Goal: Task Accomplishment & Management: Complete application form

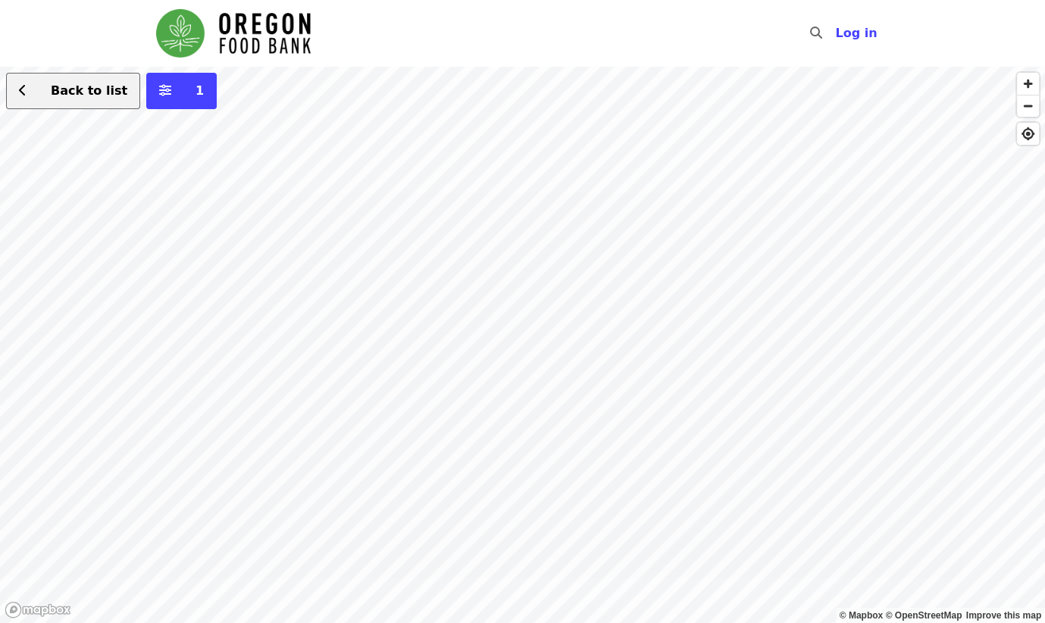
click at [75, 91] on span "Back to list" at bounding box center [89, 90] width 77 height 14
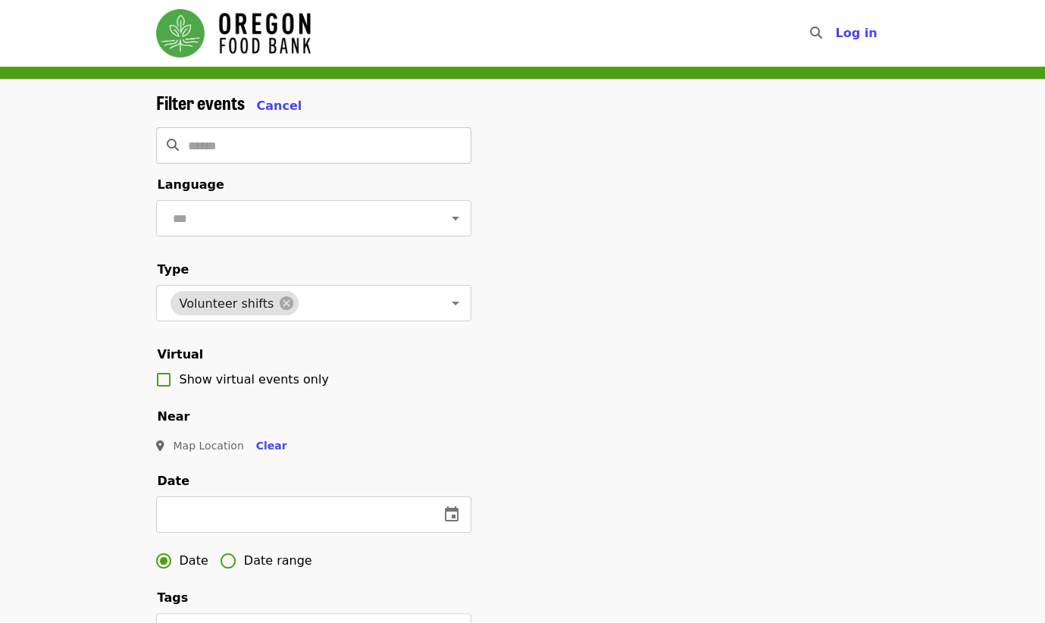
click at [249, 152] on input "Search" at bounding box center [329, 145] width 283 height 36
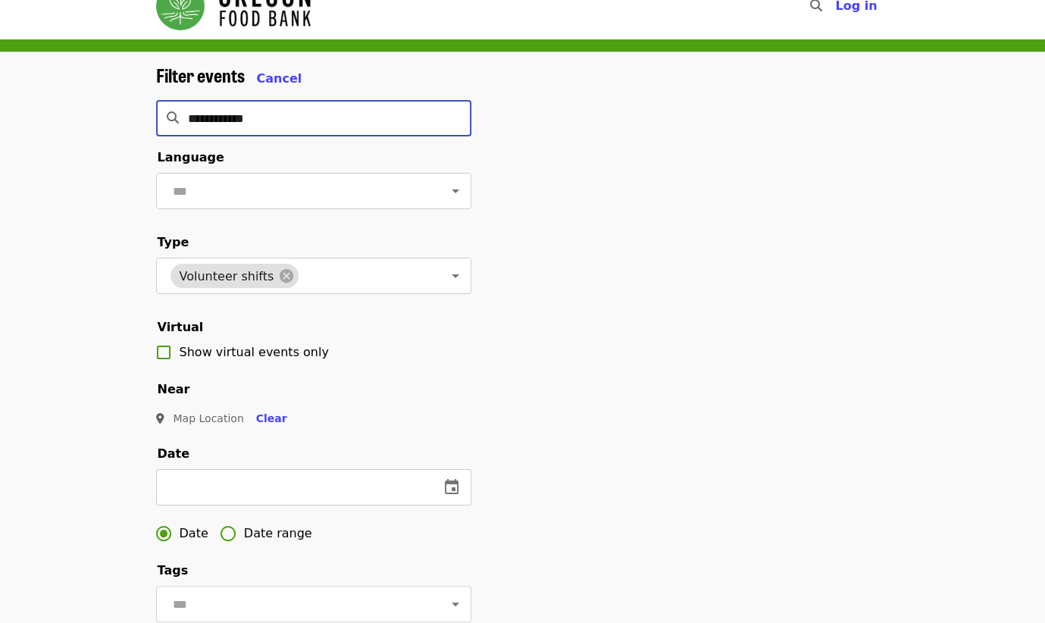
scroll to position [72, 0]
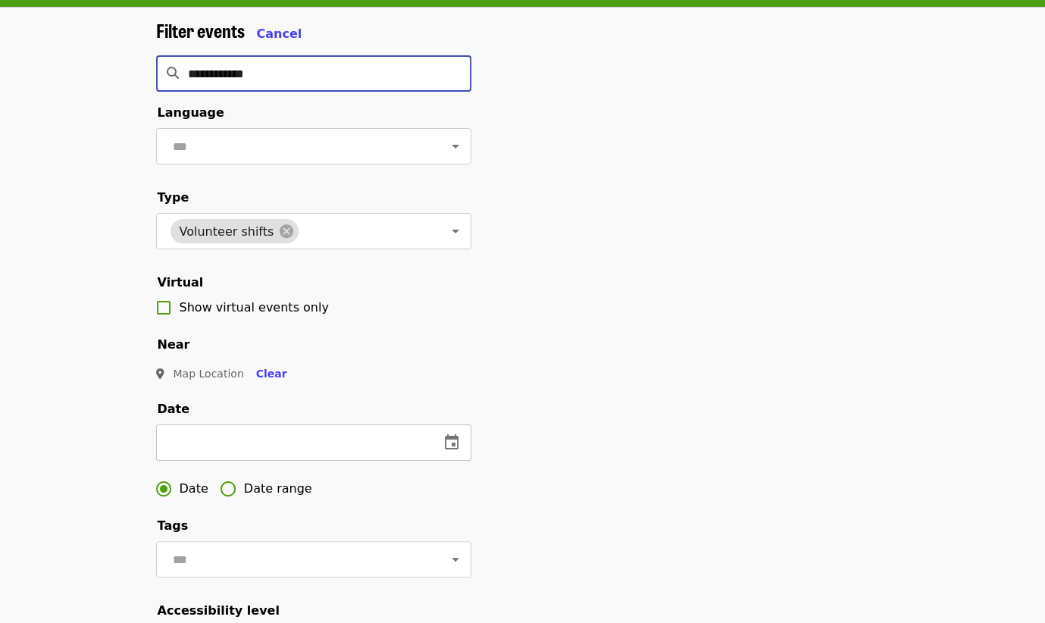
type input "**********"
click at [449, 443] on icon "change date" at bounding box center [451, 442] width 18 height 18
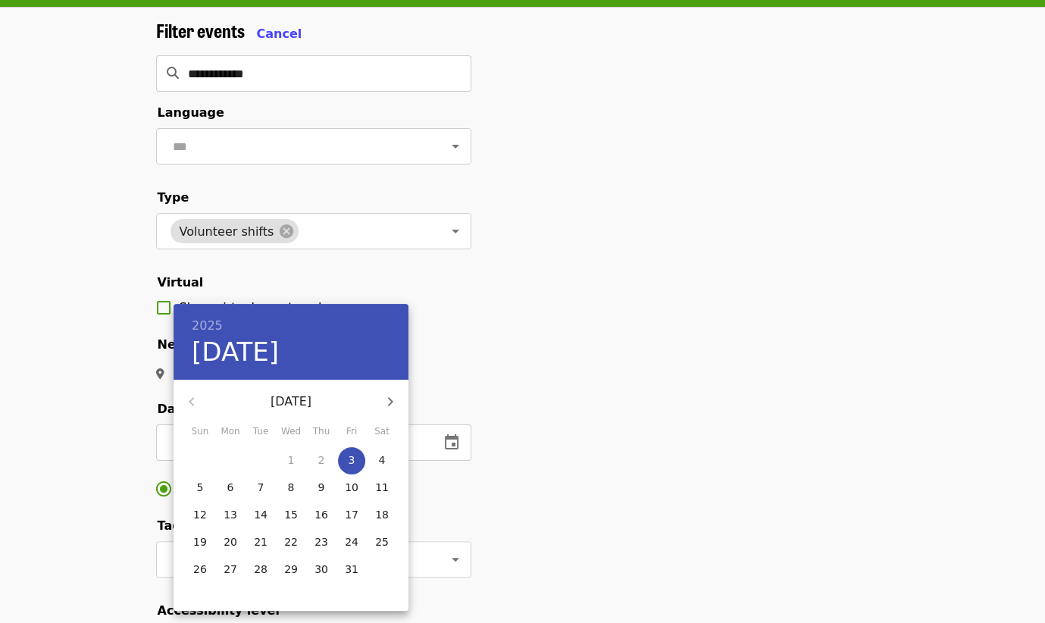
click at [386, 395] on icon "button" at bounding box center [390, 401] width 18 height 18
click at [319, 567] on p "27" at bounding box center [321, 568] width 14 height 15
type input "**********"
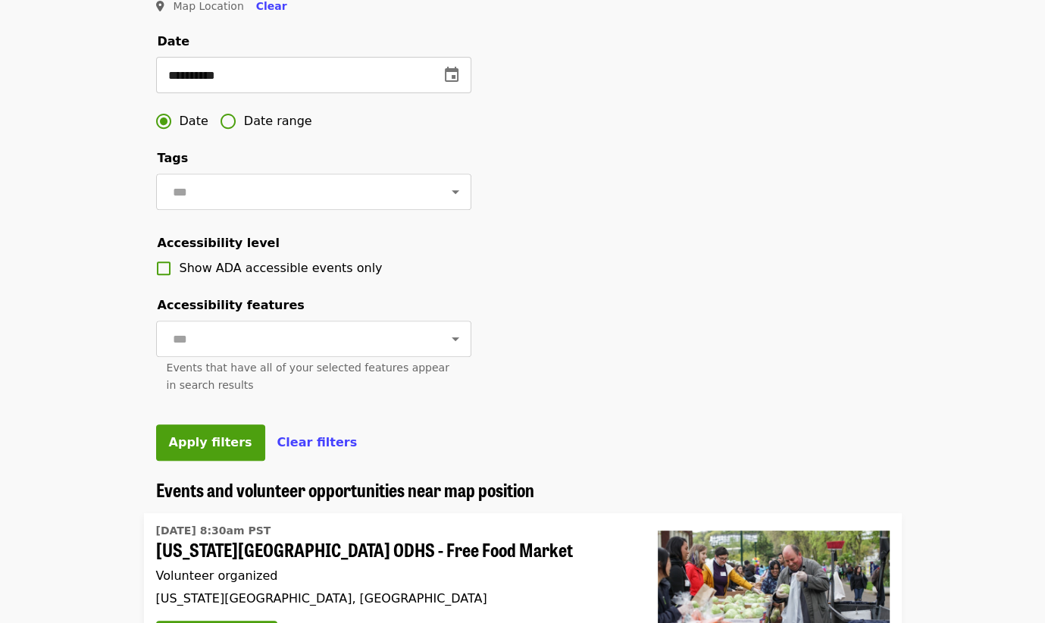
scroll to position [430, 0]
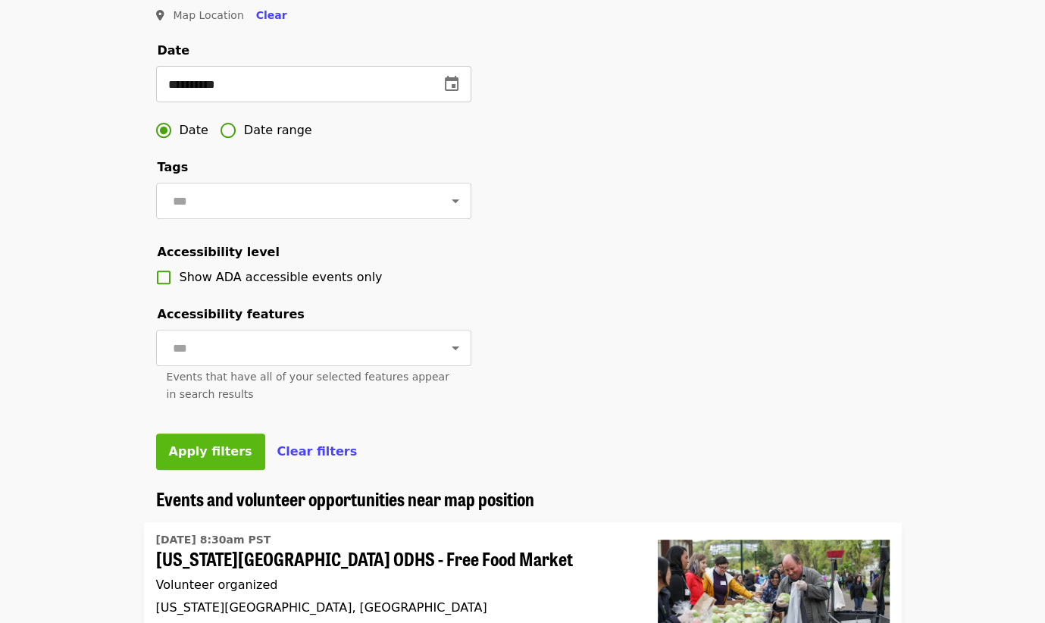
click at [205, 456] on span "Apply filters" at bounding box center [210, 451] width 83 height 14
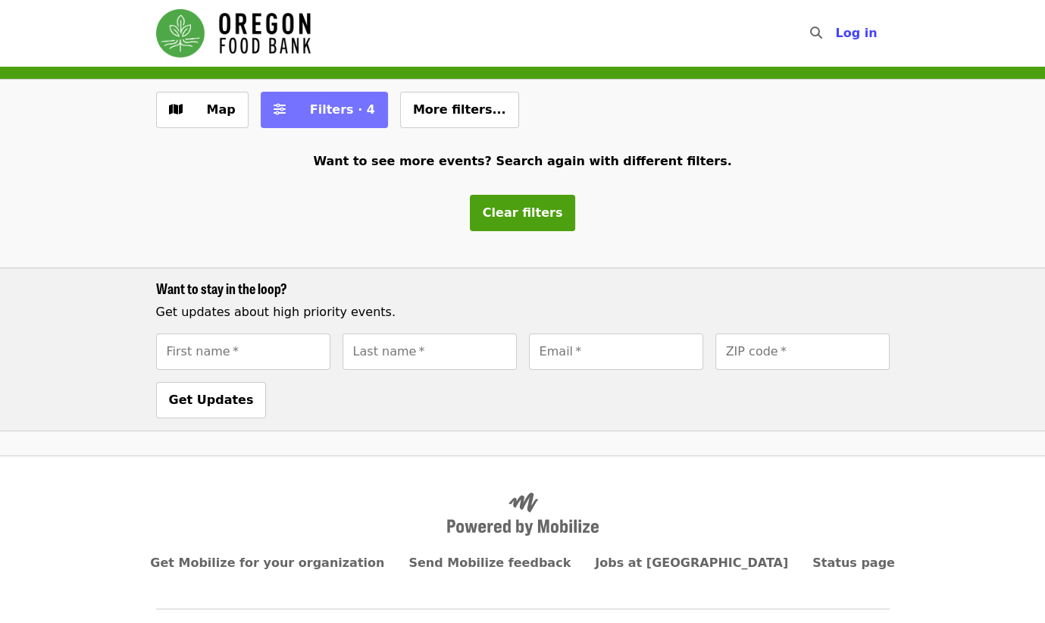
click at [310, 113] on span "Filters · 4" at bounding box center [342, 109] width 65 height 14
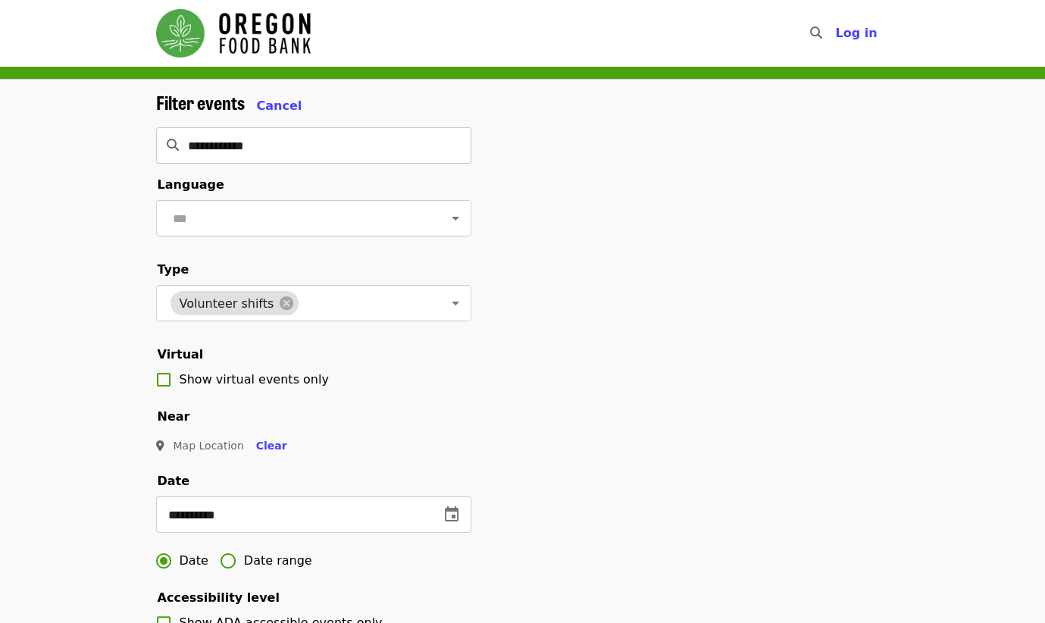
click at [285, 145] on input "**********" at bounding box center [329, 145] width 283 height 36
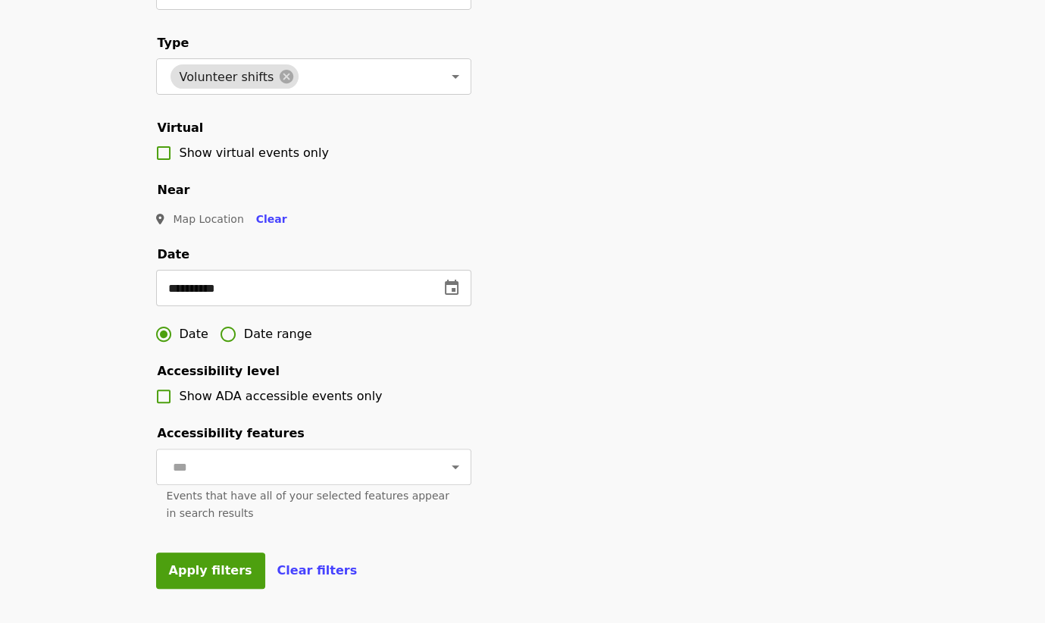
scroll to position [235, 0]
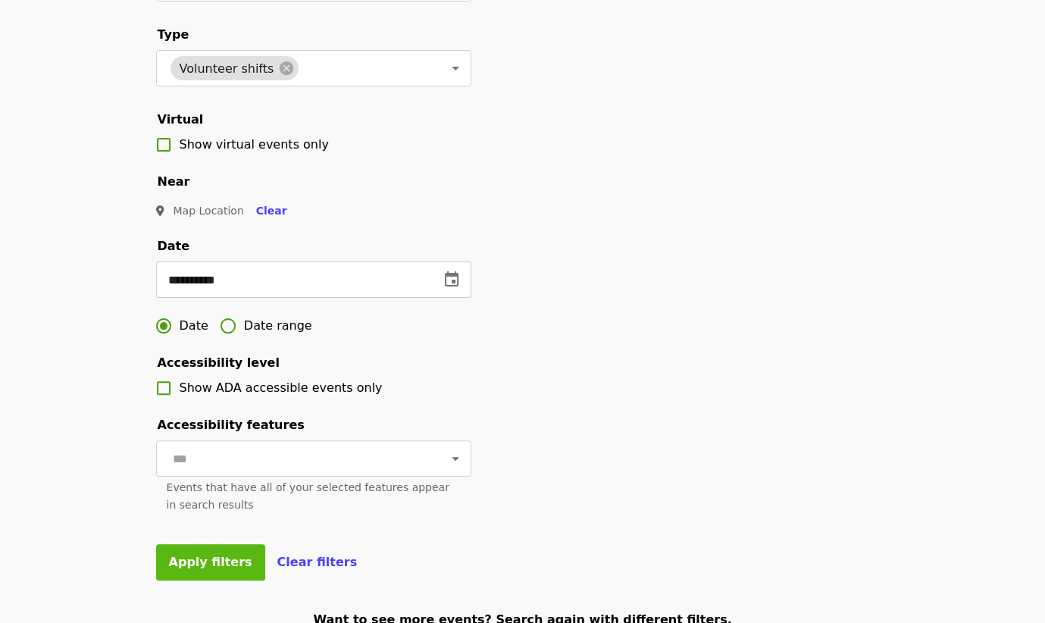
type input "**********"
click at [218, 555] on span "Apply filters" at bounding box center [210, 562] width 83 height 14
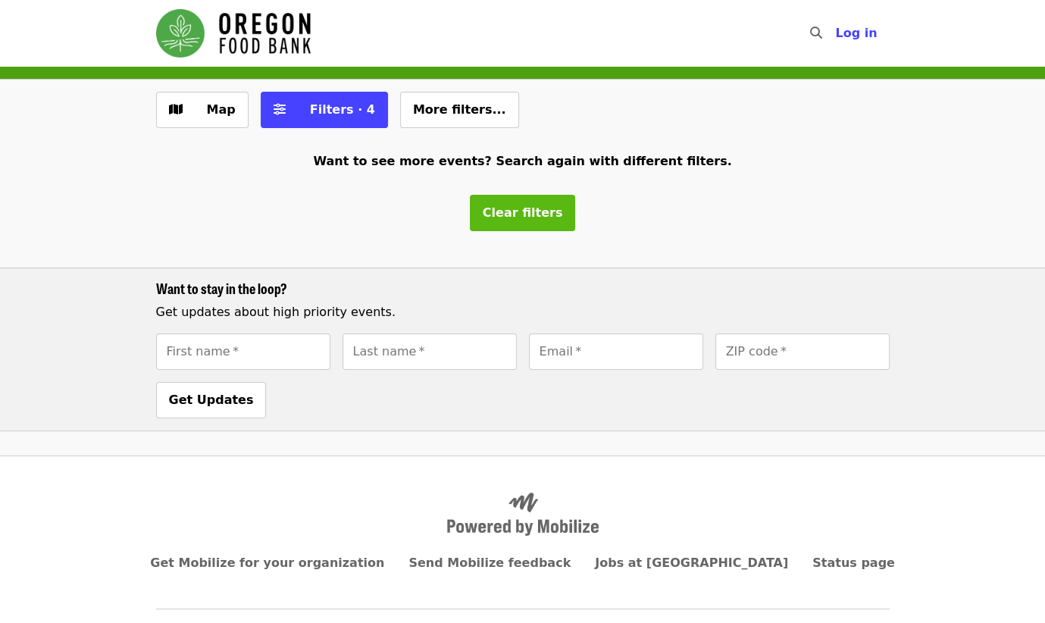
click at [514, 218] on span "Clear filters" at bounding box center [523, 212] width 80 height 14
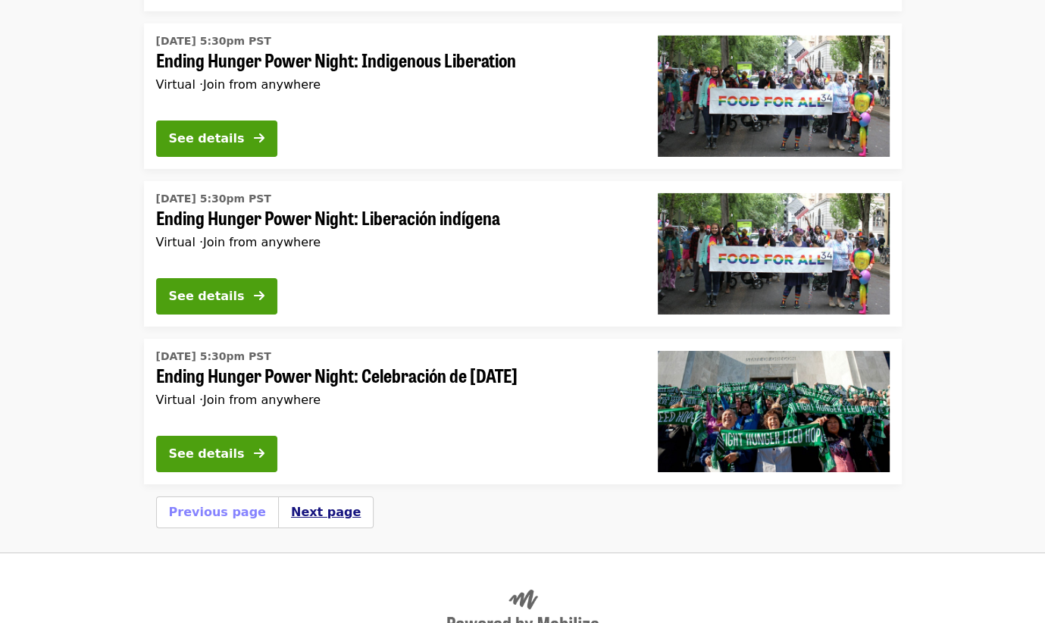
scroll to position [3963, 0]
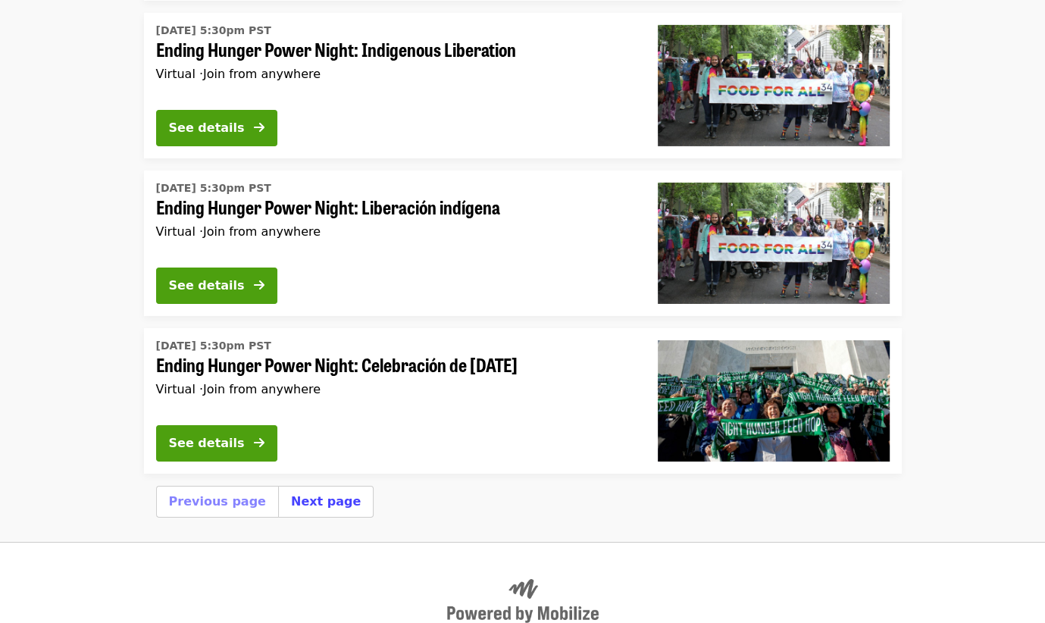
click at [302, 486] on div "Next page" at bounding box center [325, 502] width 95 height 32
click at [321, 492] on button "Next page" at bounding box center [326, 501] width 70 height 18
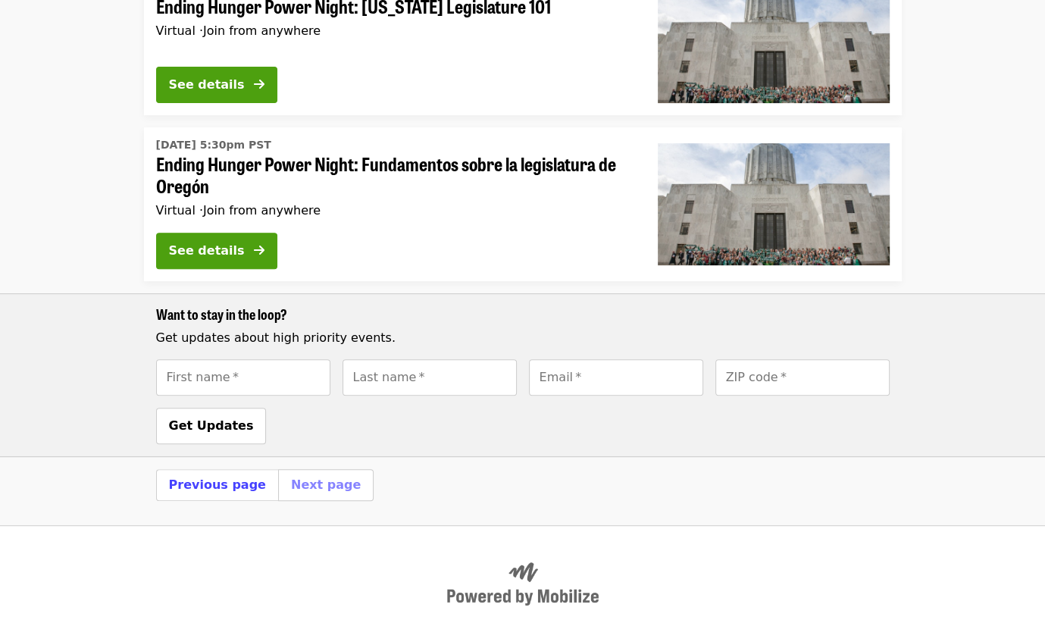
scroll to position [362, 0]
click at [210, 496] on div "Previous page" at bounding box center [217, 485] width 122 height 32
click at [209, 493] on div "Previous page" at bounding box center [217, 485] width 122 height 32
click at [195, 483] on button "Previous page" at bounding box center [217, 485] width 97 height 18
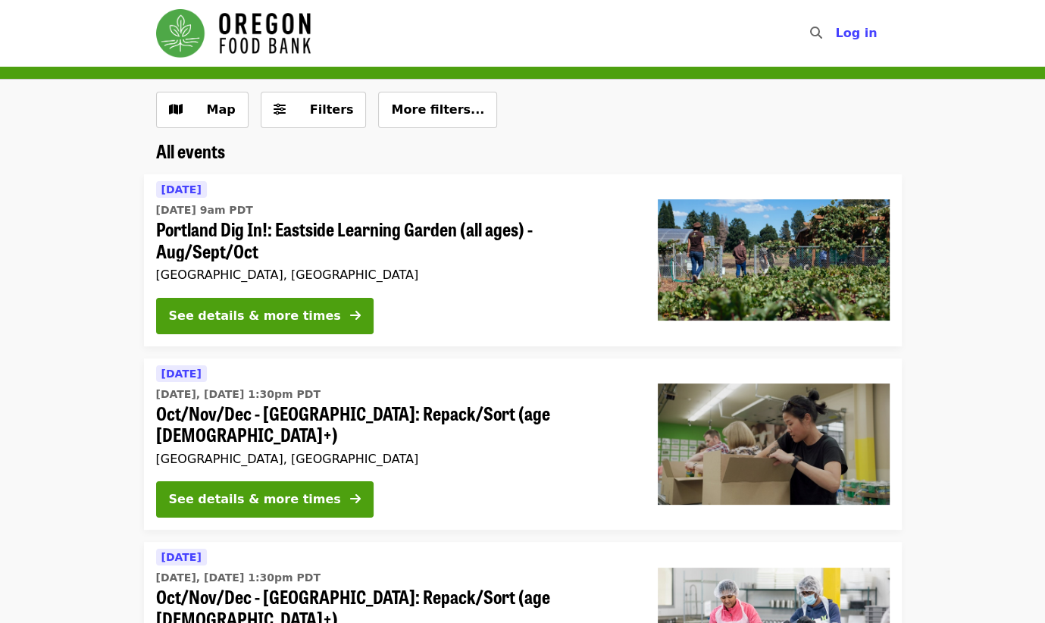
scroll to position [456, 0]
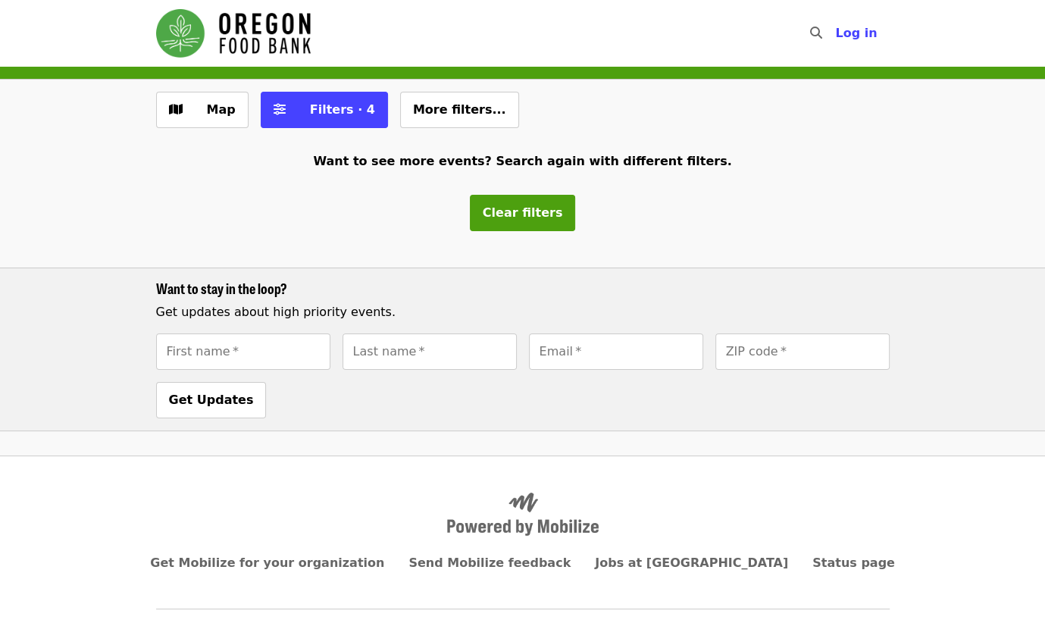
scroll to position [25, 0]
